Goal: Obtain resource: Obtain resource

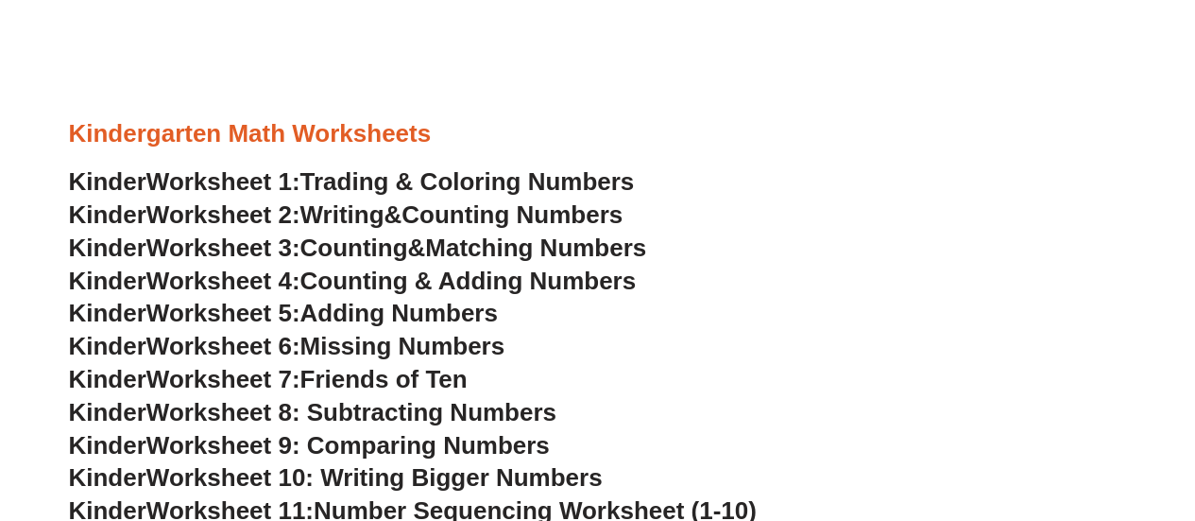
scroll to position [749, 0]
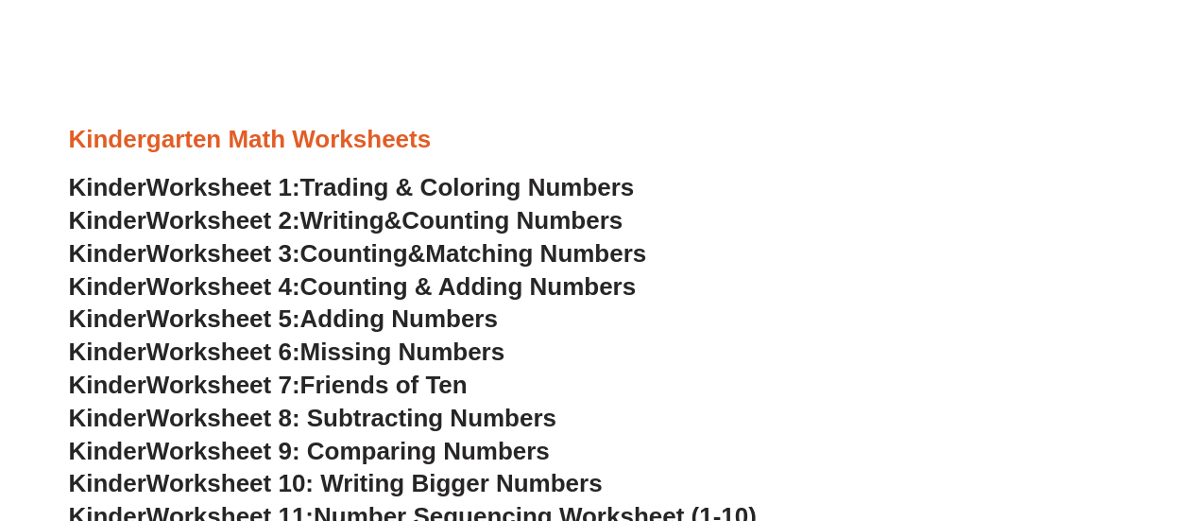
click at [363, 350] on span "Missing Numbers" at bounding box center [402, 351] width 205 height 28
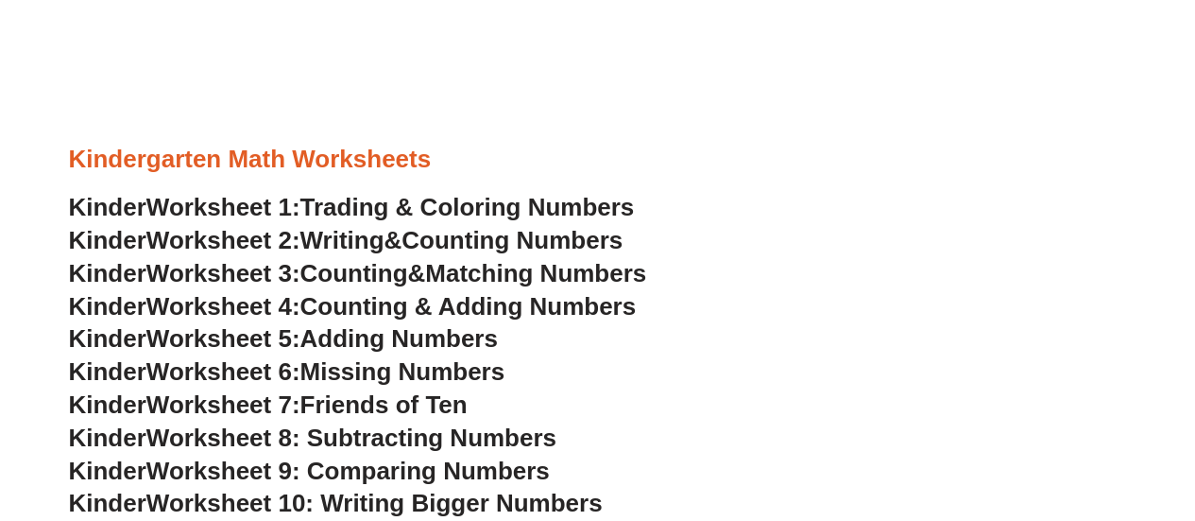
scroll to position [884, 0]
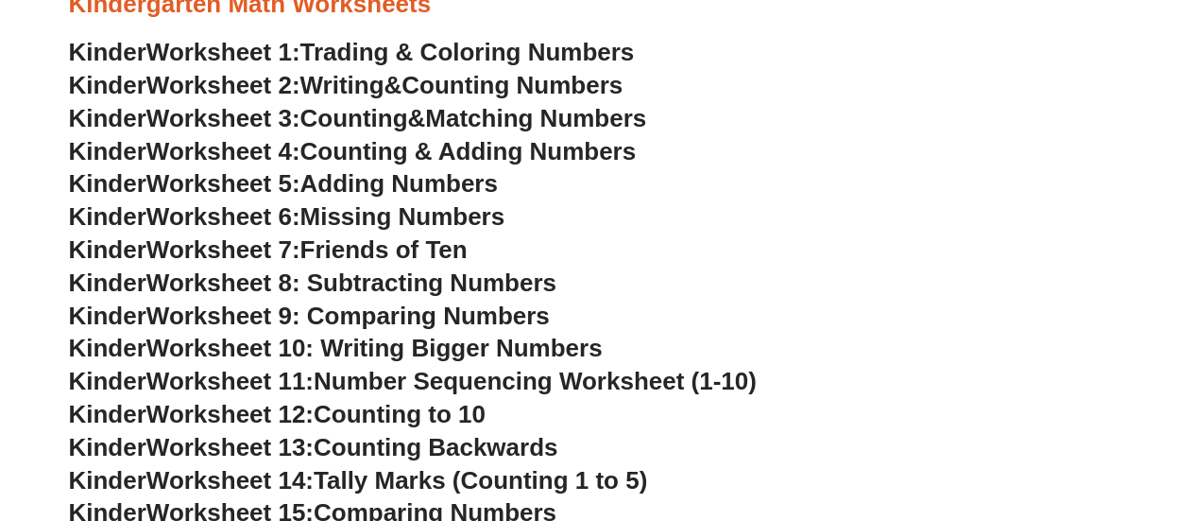
click at [539, 345] on span "Worksheet 10: Writing Bigger Numbers" at bounding box center [374, 347] width 456 height 28
click at [523, 450] on span "Counting Backwards" at bounding box center [436, 447] width 244 height 28
click at [355, 450] on span "Counting Backwards" at bounding box center [436, 447] width 244 height 28
click at [217, 449] on span "Worksheet 13:" at bounding box center [229, 447] width 167 height 28
click at [438, 77] on span "Counting Numbers" at bounding box center [511, 85] width 221 height 28
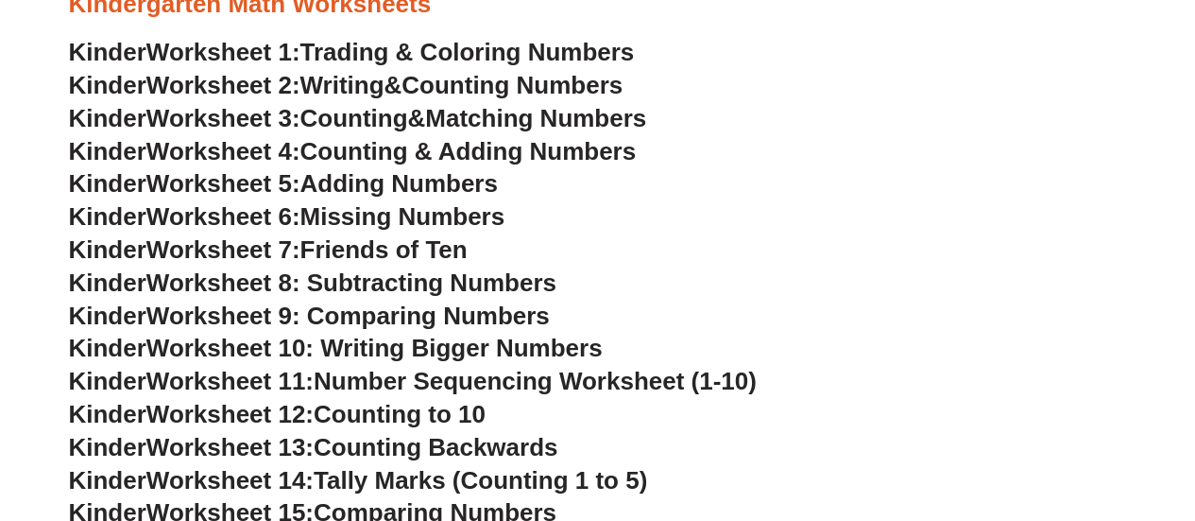
click at [502, 77] on span "Counting Numbers" at bounding box center [511, 85] width 221 height 28
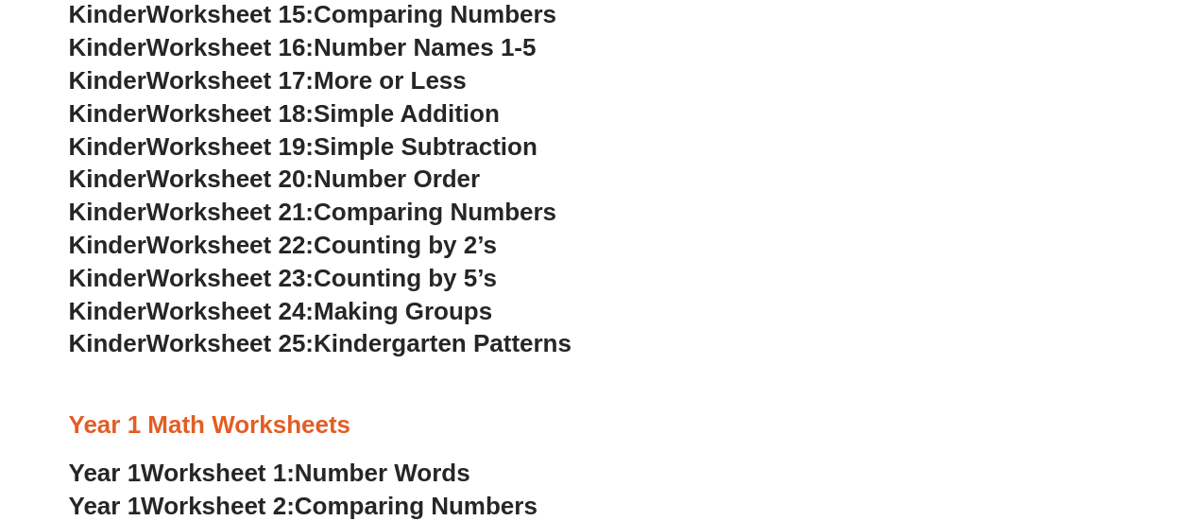
scroll to position [1588, 0]
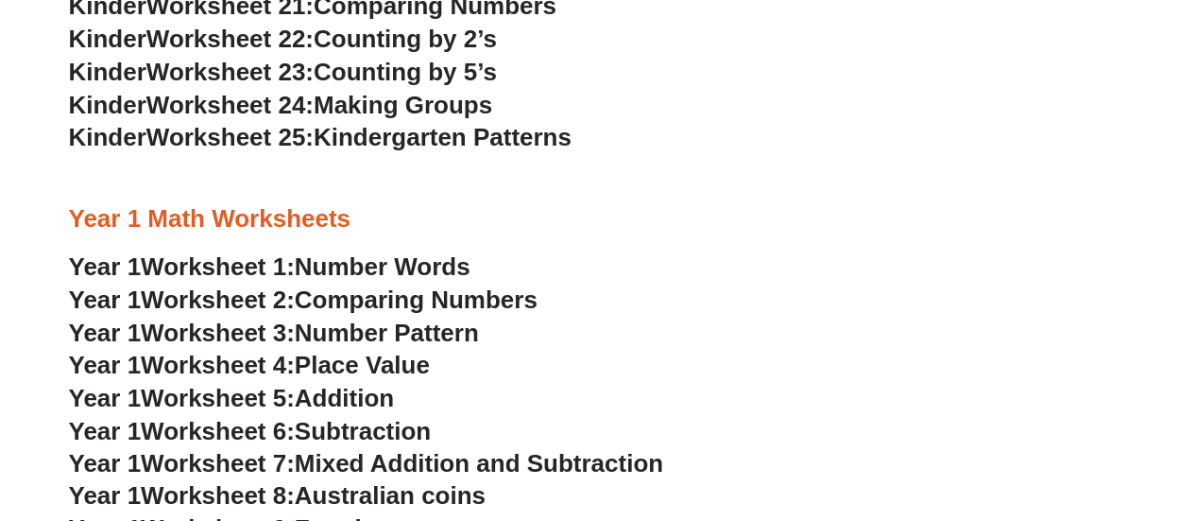
click at [419, 362] on span "Place Value" at bounding box center [362, 364] width 135 height 28
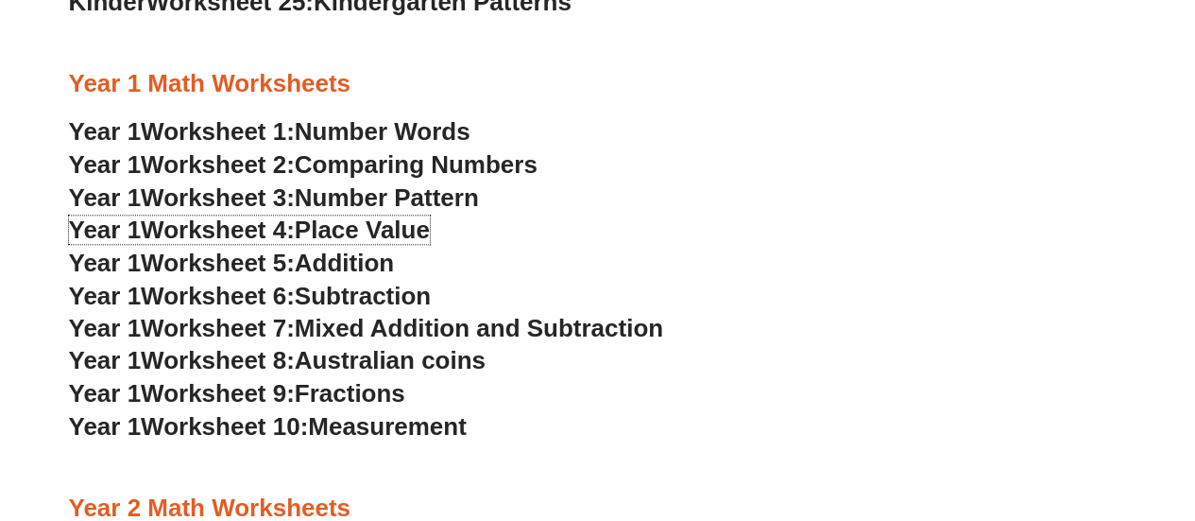
scroll to position [1827, 0]
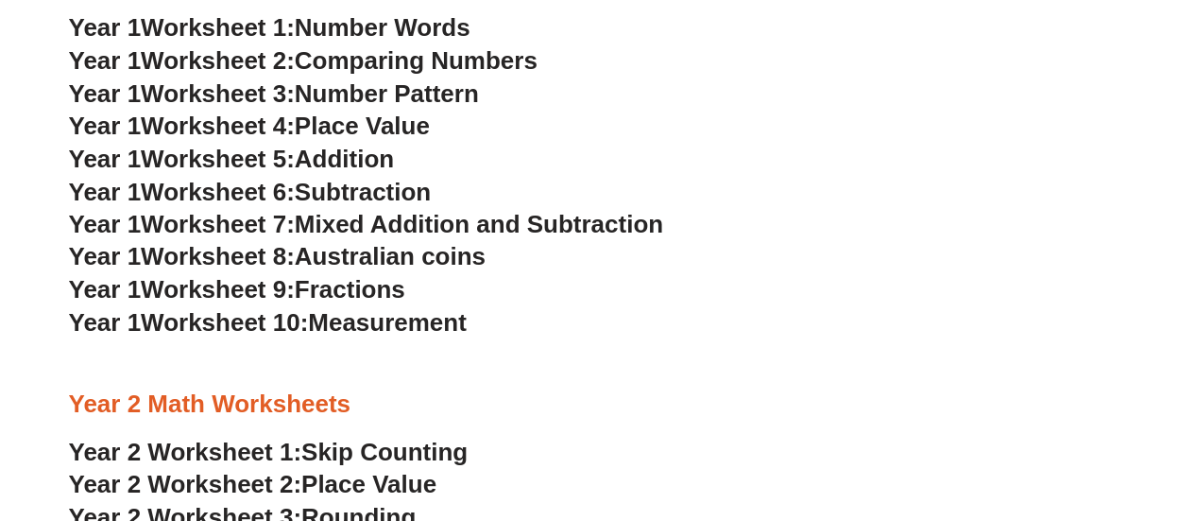
click at [420, 321] on span "Measurement" at bounding box center [387, 322] width 159 height 28
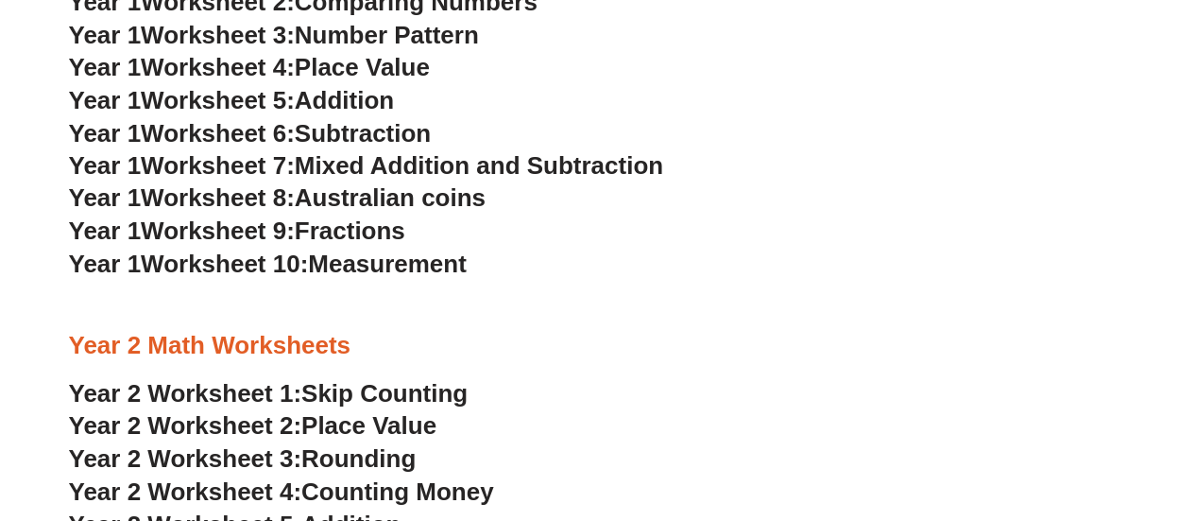
click at [387, 236] on span "Fractions" at bounding box center [350, 230] width 111 height 28
click at [395, 165] on span "Mixed Addition and Subtraction" at bounding box center [479, 165] width 368 height 28
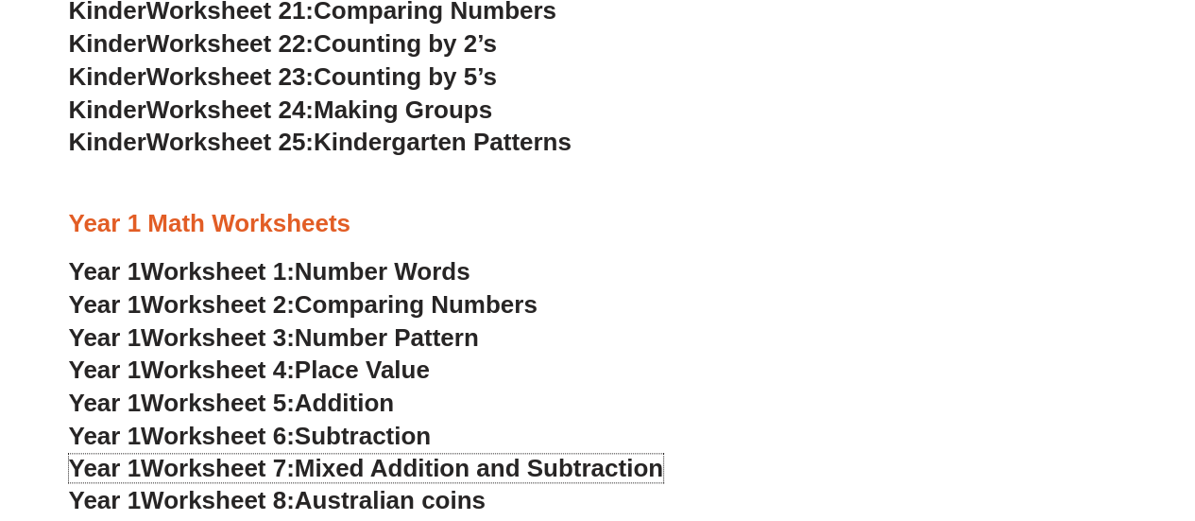
scroll to position [1545, 0]
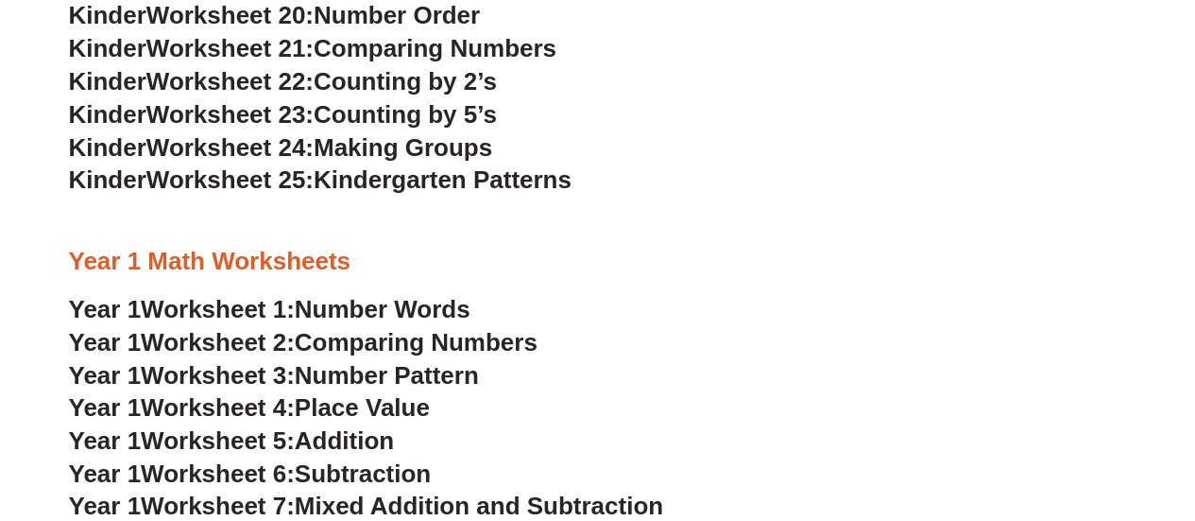
click at [446, 151] on span "Making Groups" at bounding box center [403, 147] width 179 height 28
click at [334, 151] on span "Making Groups" at bounding box center [403, 147] width 179 height 28
click at [359, 115] on span "Counting by 5’s" at bounding box center [405, 114] width 183 height 28
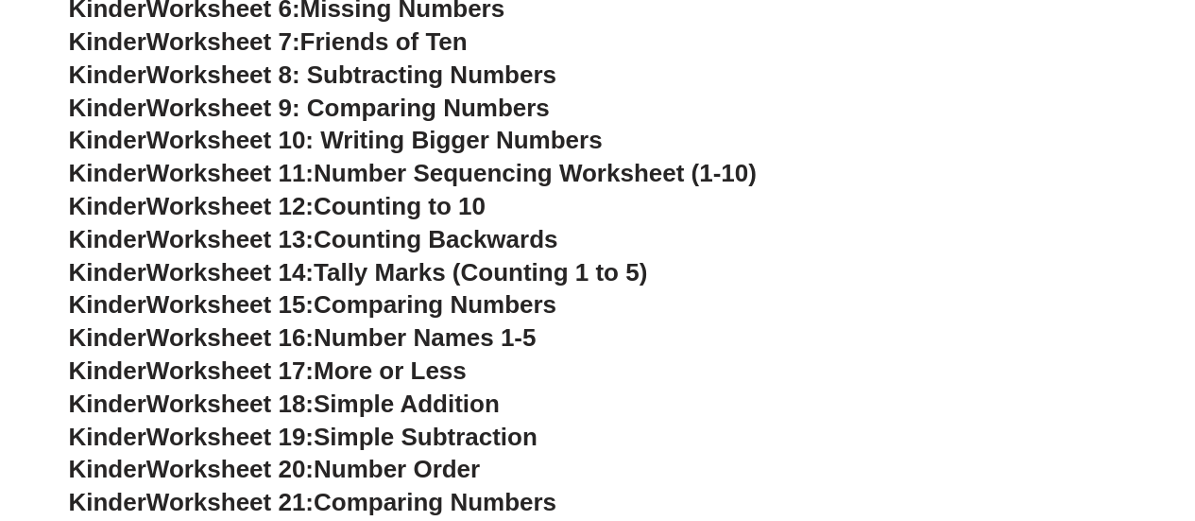
scroll to position [1003, 0]
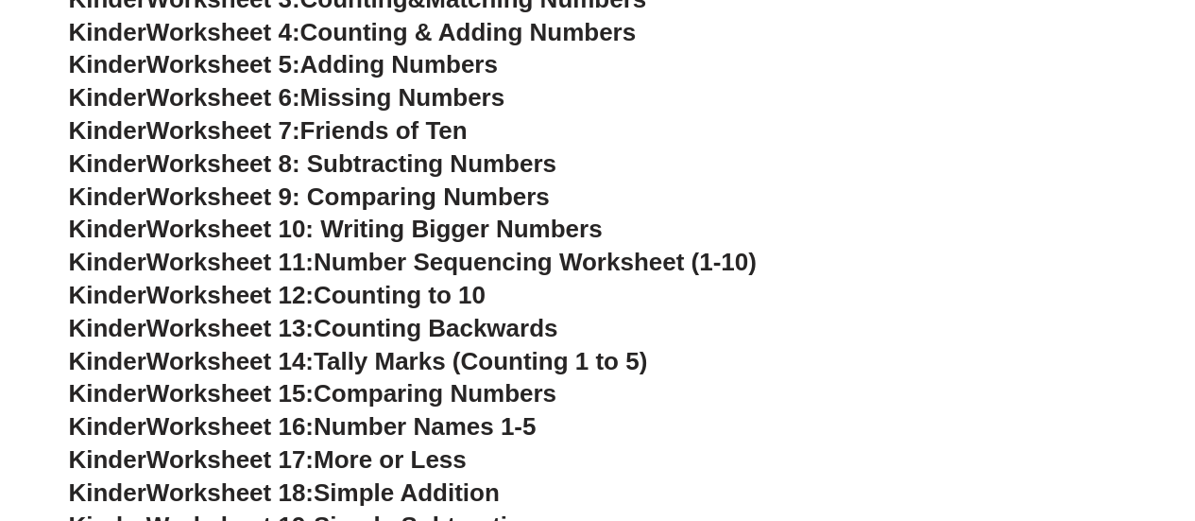
click at [422, 189] on span "Worksheet 9: Comparing Numbers" at bounding box center [347, 196] width 403 height 28
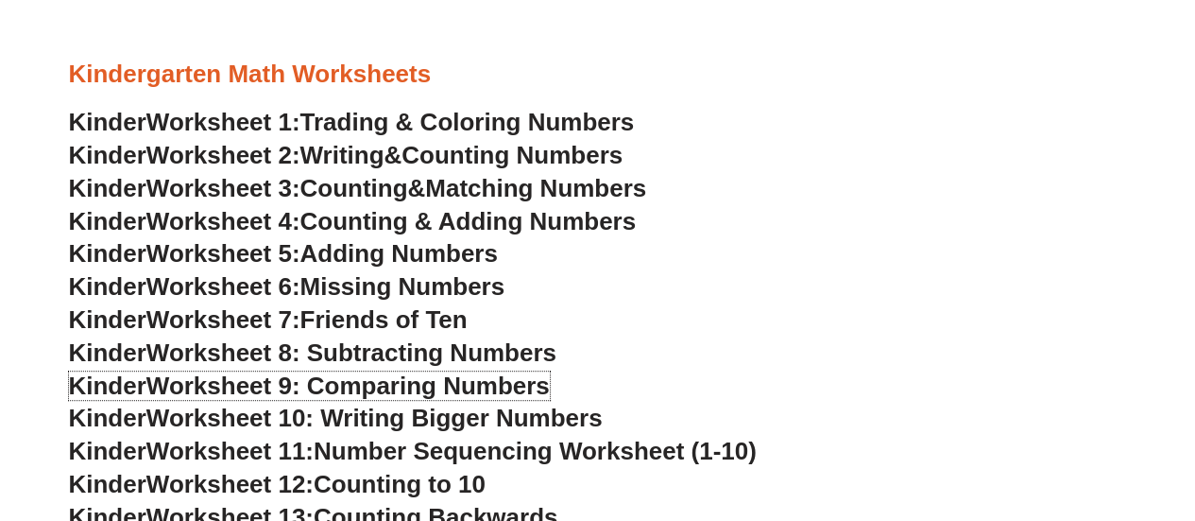
scroll to position [675, 0]
